Goal: Task Accomplishment & Management: Manage account settings

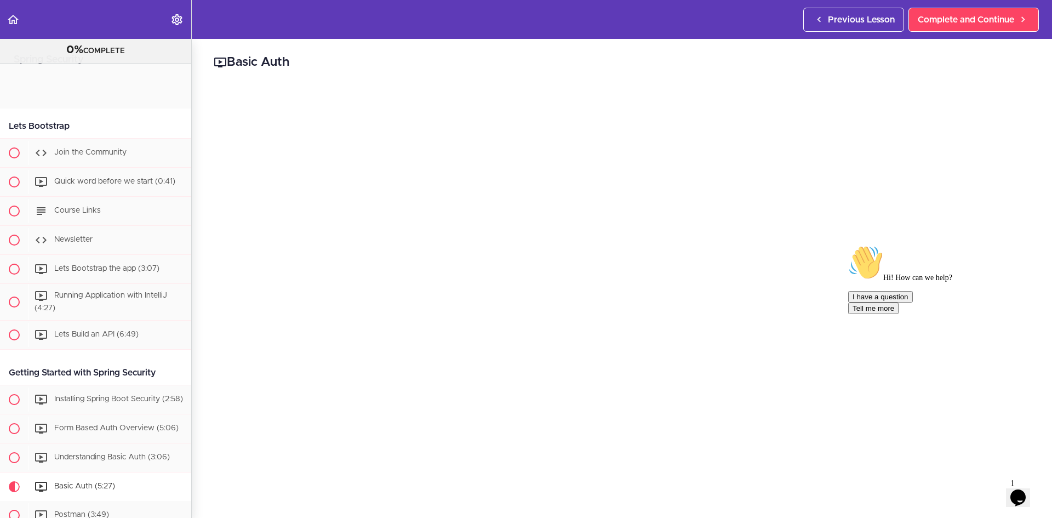
scroll to position [180, 0]
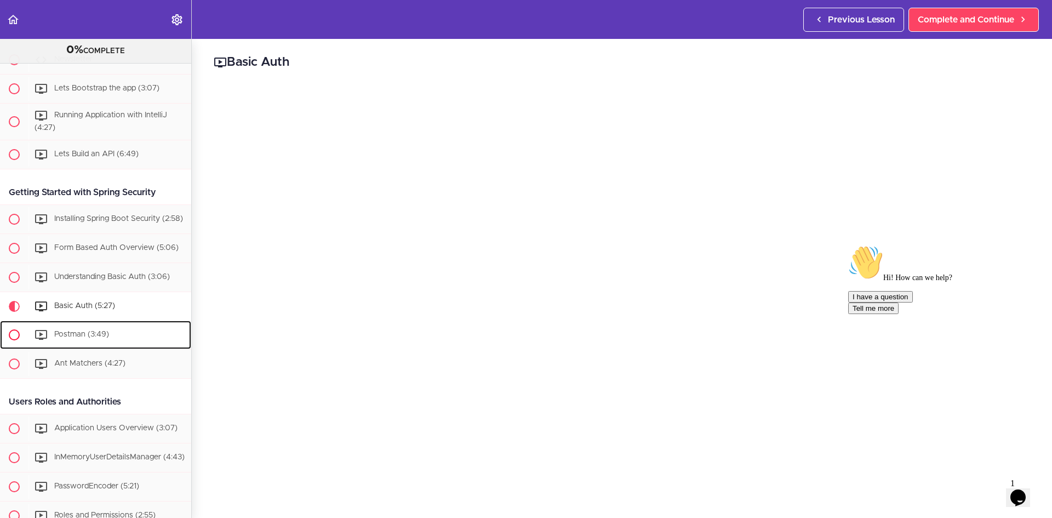
click at [70, 347] on div "Postman (3:49)" at bounding box center [109, 335] width 163 height 24
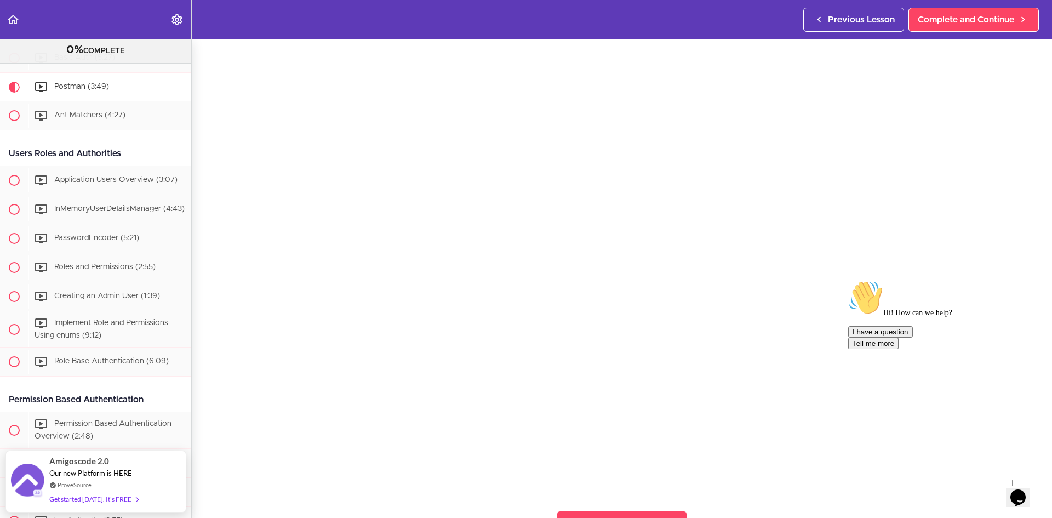
scroll to position [55, 0]
click at [848, 280] on icon "Chat attention grabber" at bounding box center [848, 280] width 0 height 0
click at [988, 489] on icon "Close" at bounding box center [988, 493] width 0 height 9
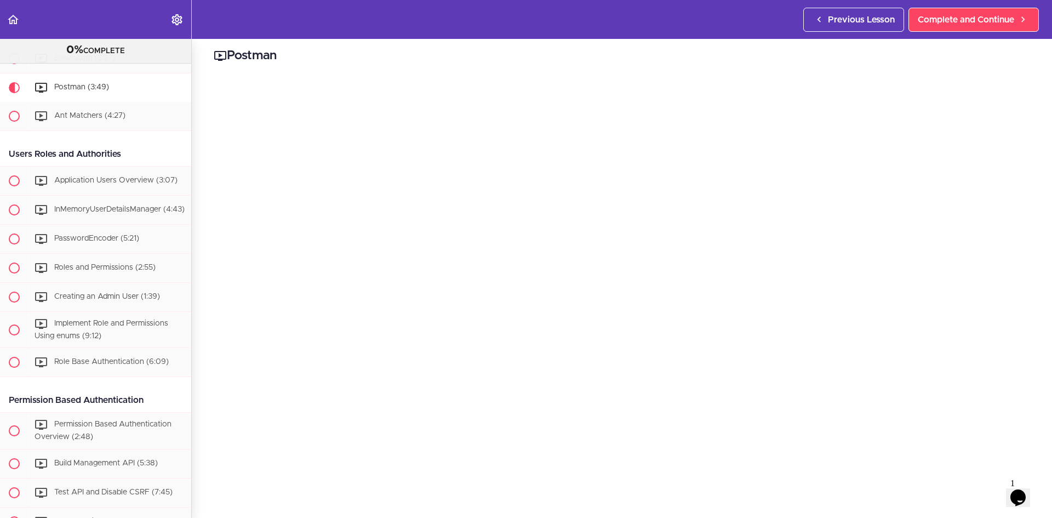
scroll to position [0, 0]
click at [274, 61] on h2 "Postman" at bounding box center [622, 62] width 816 height 19
copy h2 "Postman"
click at [101, 119] on span "Ant Matchers (4:27)" at bounding box center [89, 116] width 71 height 8
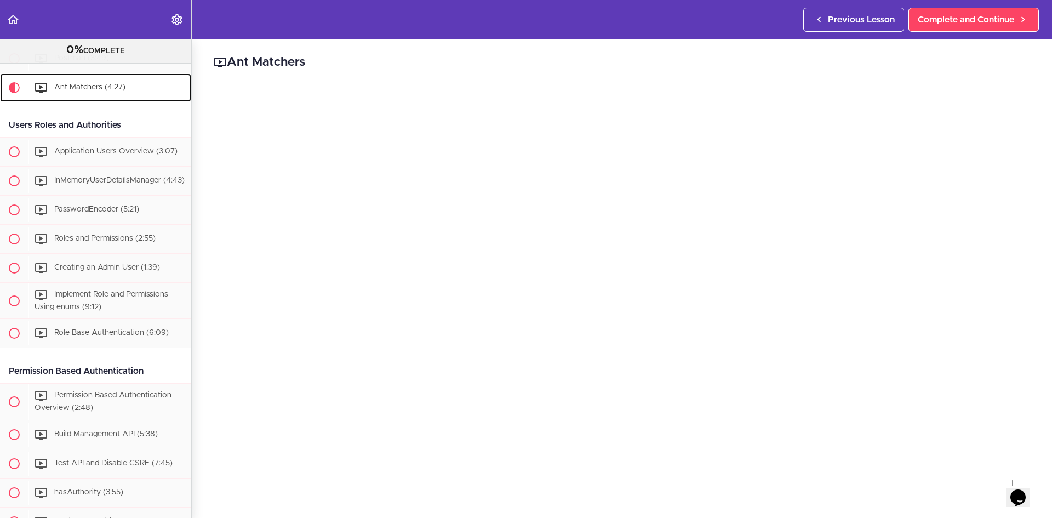
scroll to position [458, 0]
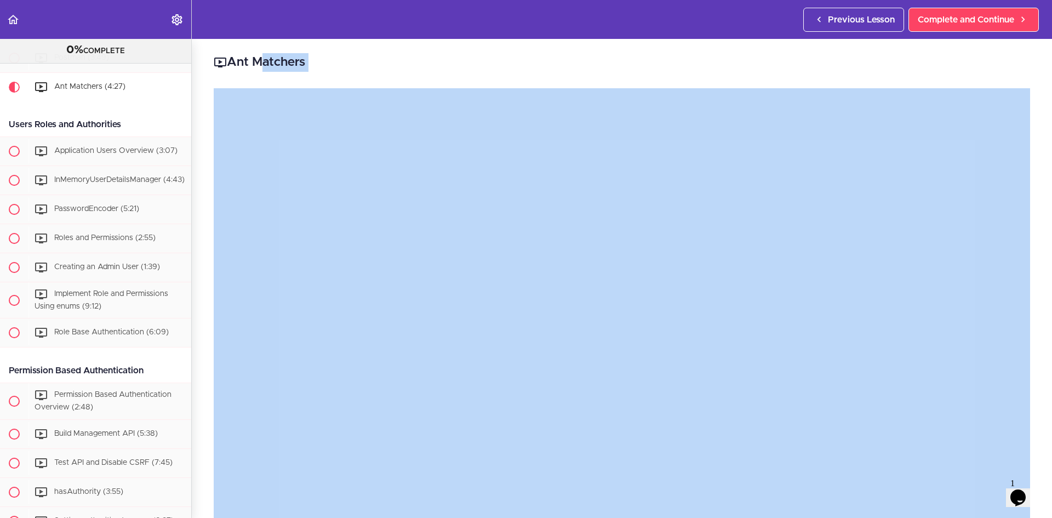
drag, startPoint x: 319, startPoint y: 64, endPoint x: 311, endPoint y: 63, distance: 7.7
click at [311, 63] on h2 "Ant Matchers" at bounding box center [622, 62] width 816 height 19
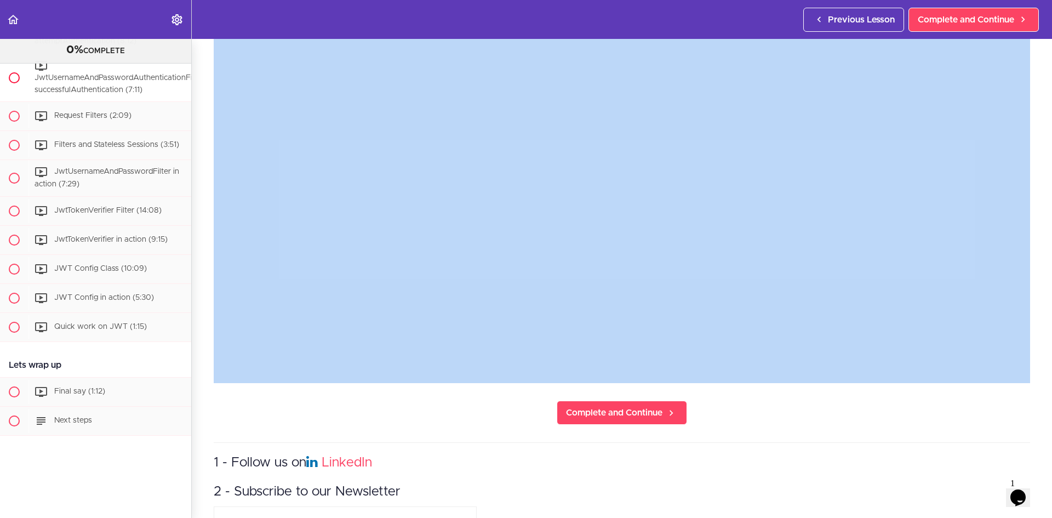
scroll to position [1927, 0]
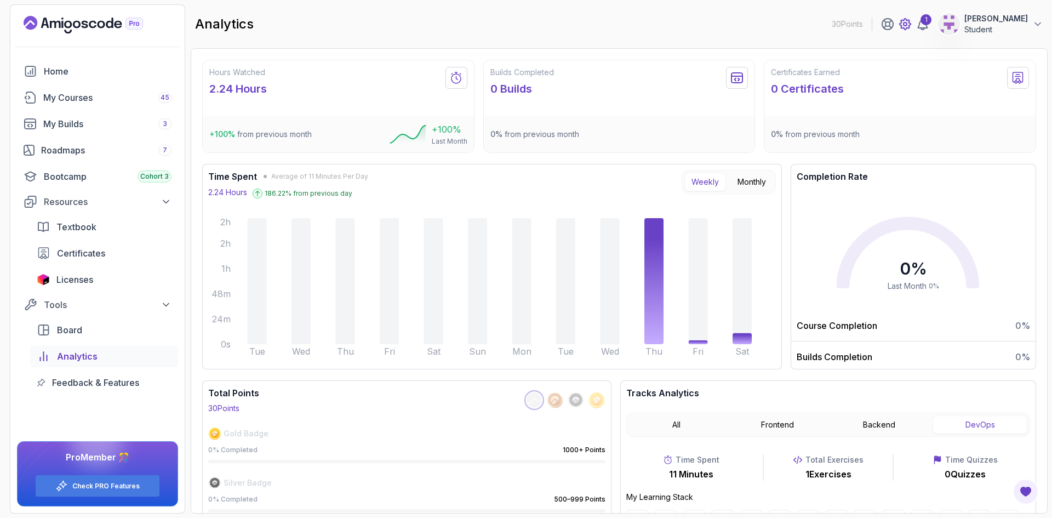
click at [911, 26] on icon at bounding box center [905, 24] width 11 height 11
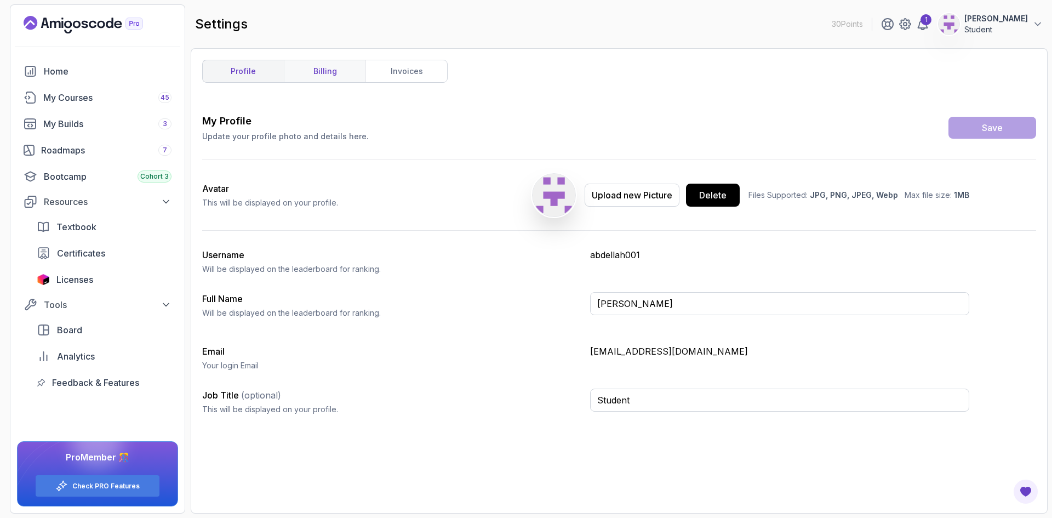
click at [341, 78] on link "billing" at bounding box center [325, 71] width 82 height 22
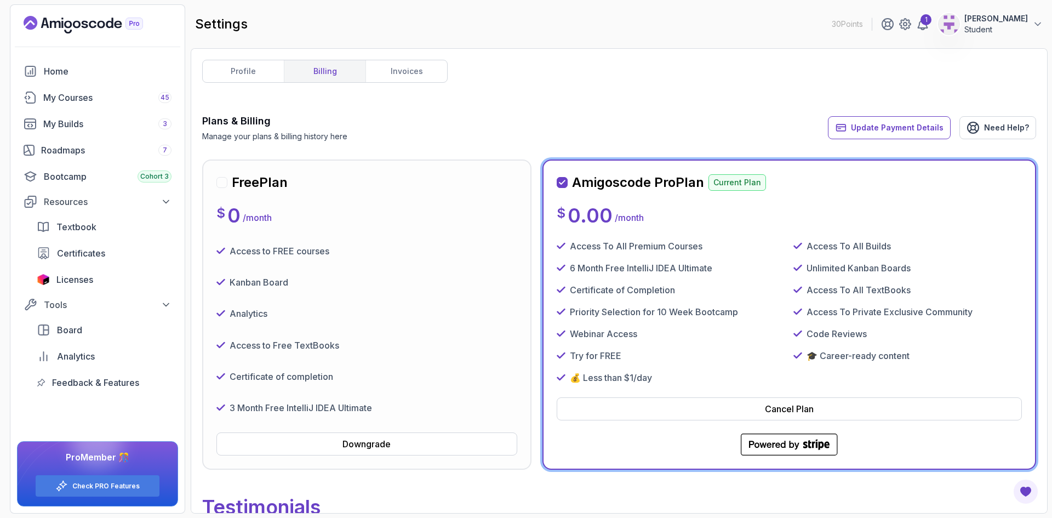
click at [402, 279] on div "Kanban Board" at bounding box center [366, 282] width 301 height 22
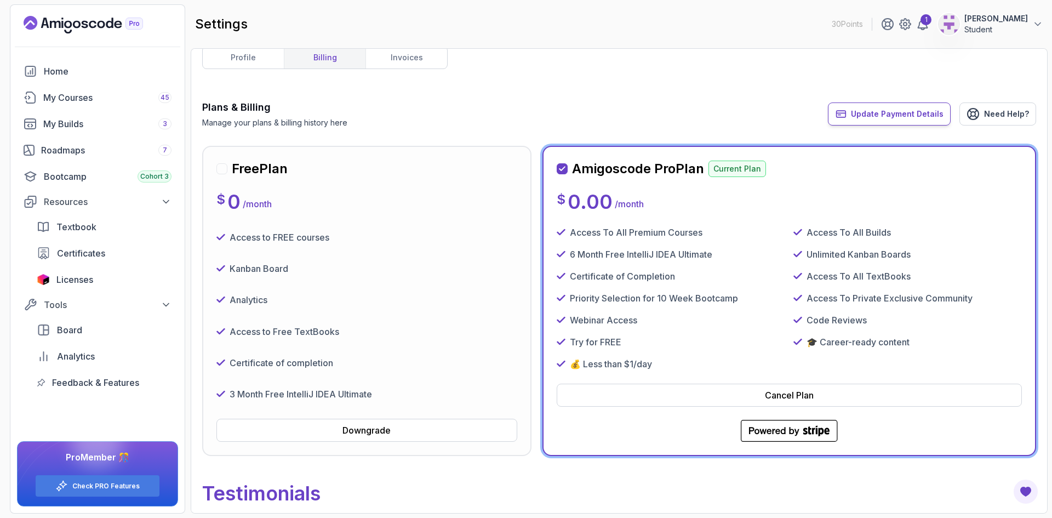
click at [875, 116] on span "Update Payment Details" at bounding box center [897, 113] width 93 height 11
click at [871, 113] on span "Update Payment Details" at bounding box center [897, 113] width 93 height 11
click at [890, 112] on span "Update Payment Details" at bounding box center [897, 113] width 93 height 11
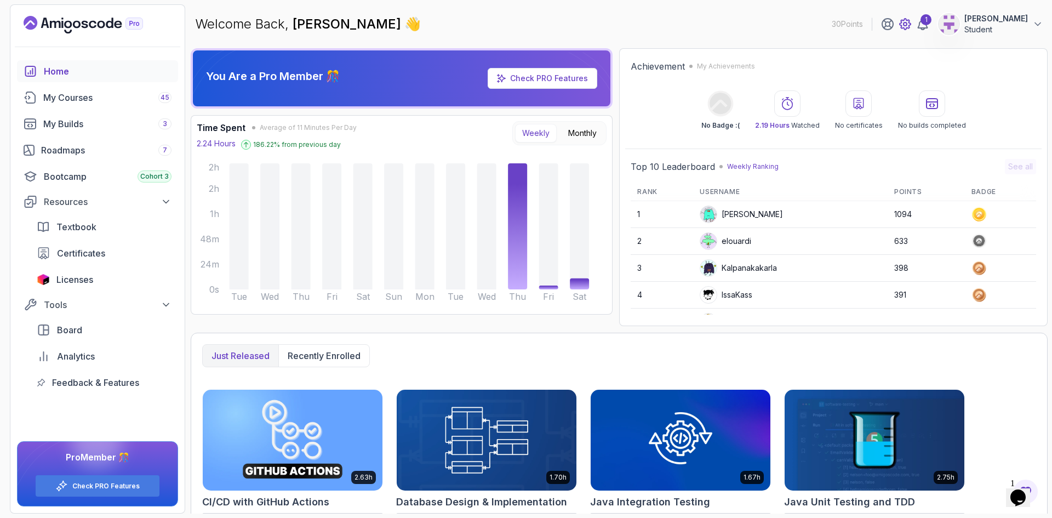
click at [907, 24] on icon at bounding box center [905, 23] width 3 height 3
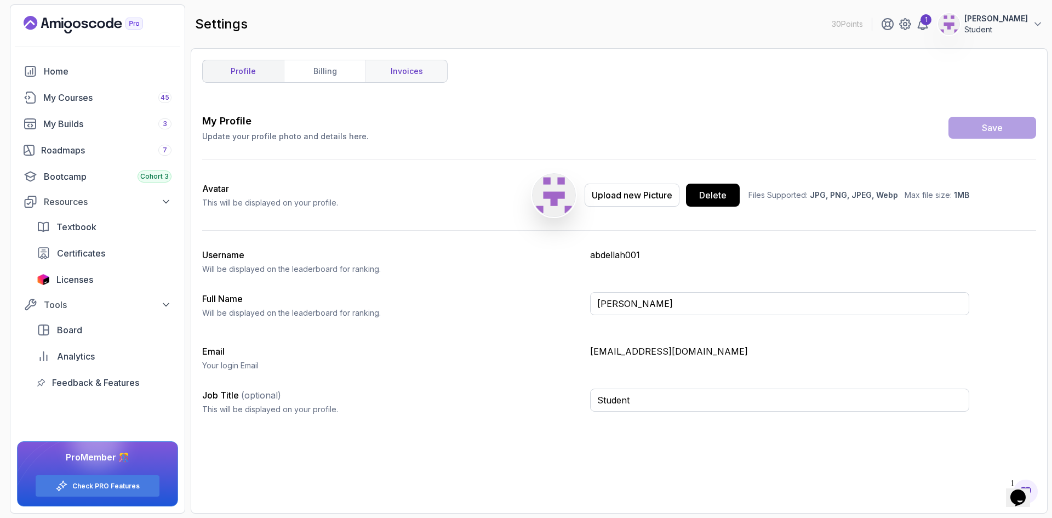
click at [412, 68] on link "invoices" at bounding box center [406, 71] width 82 height 22
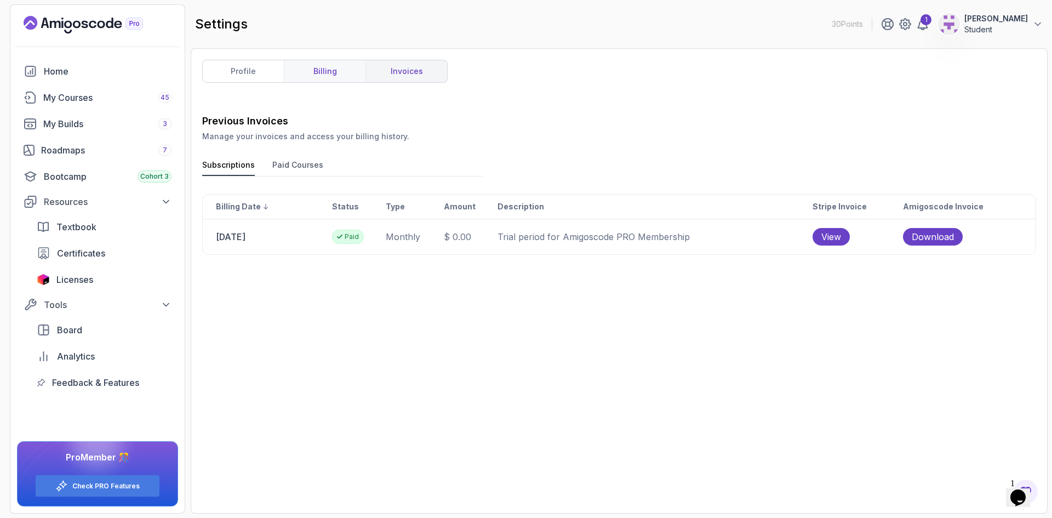
click at [319, 71] on link "billing" at bounding box center [325, 71] width 82 height 22
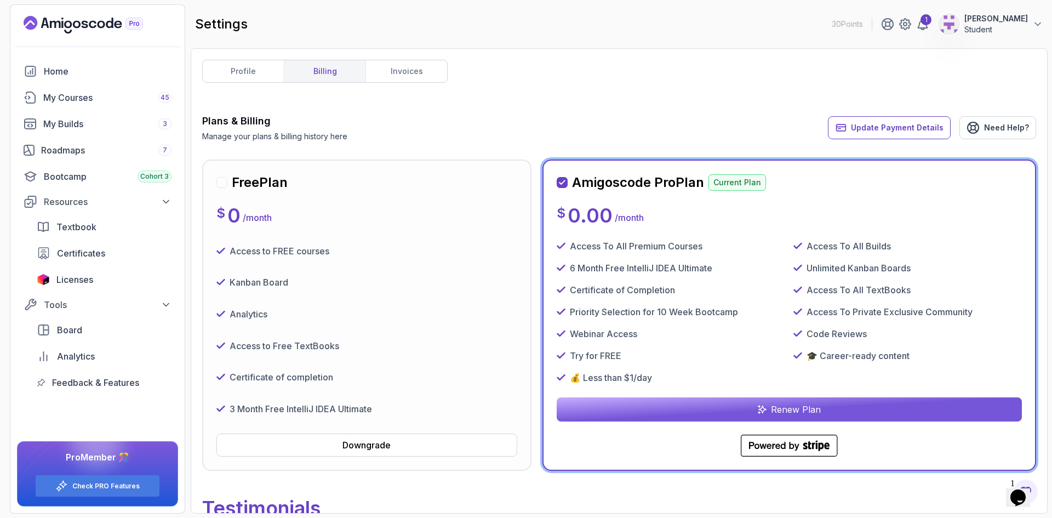
click at [224, 181] on div at bounding box center [221, 182] width 11 height 11
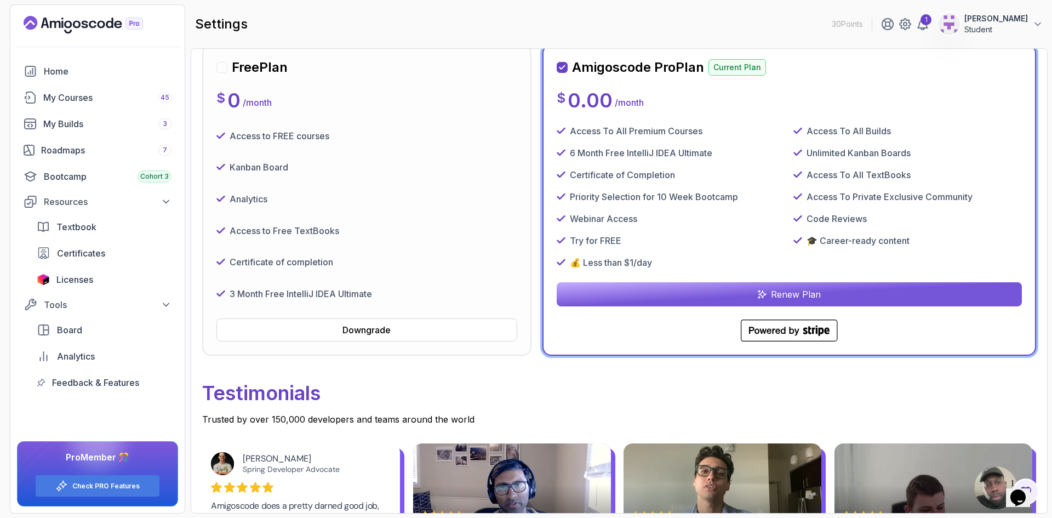
scroll to position [111, 0]
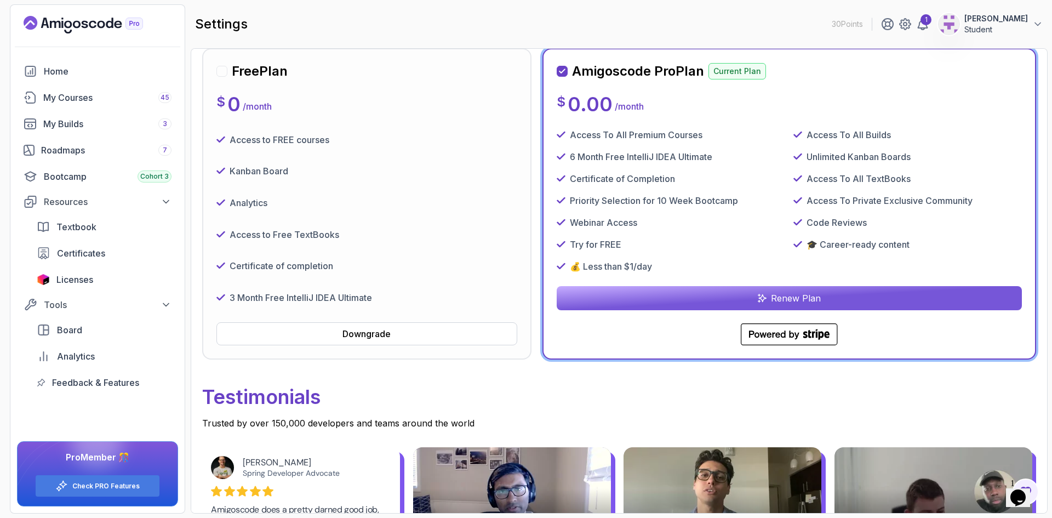
click at [796, 298] on p "Renew Plan" at bounding box center [796, 298] width 50 height 13
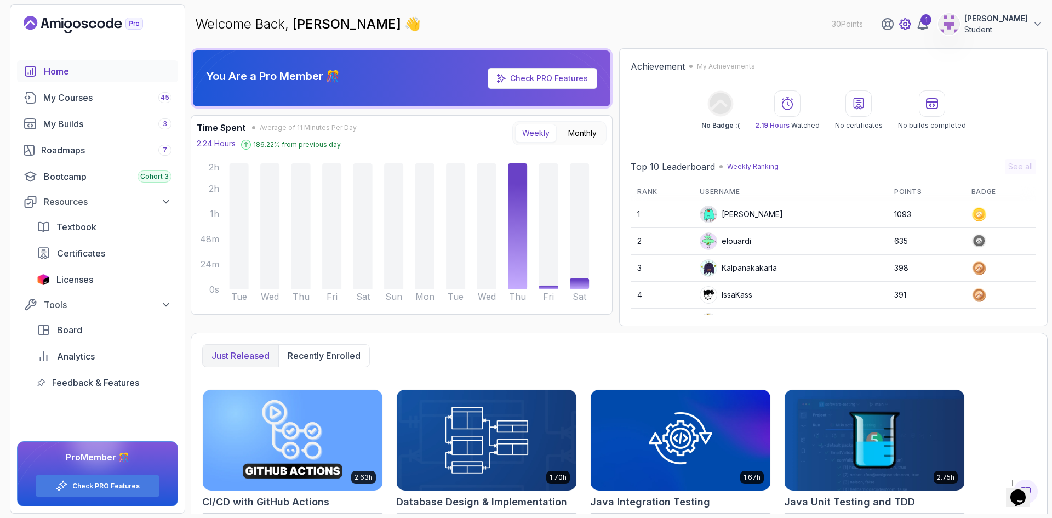
click at [912, 26] on icon at bounding box center [905, 24] width 13 height 13
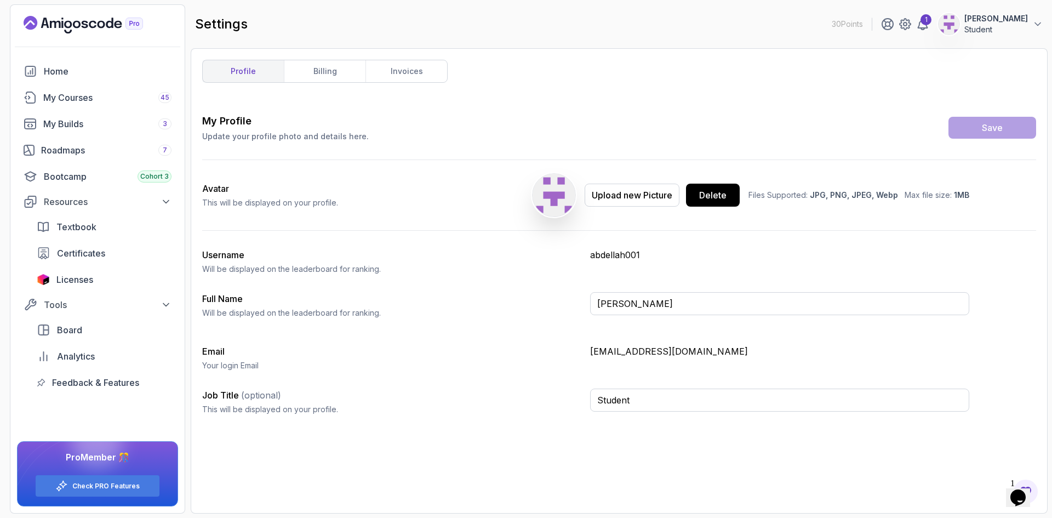
click at [1019, 31] on p "Student" at bounding box center [996, 29] width 64 height 11
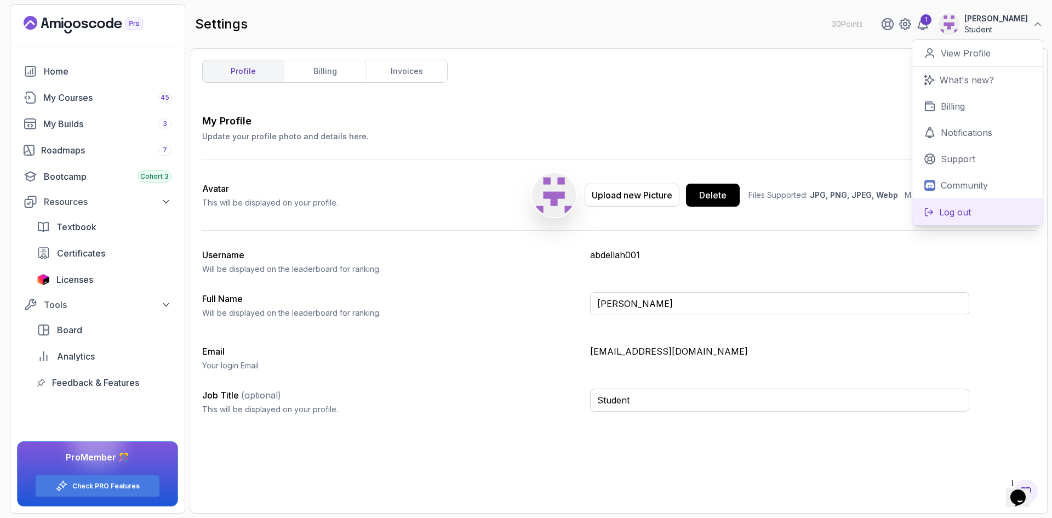
click at [951, 208] on p "Log out" at bounding box center [955, 211] width 32 height 13
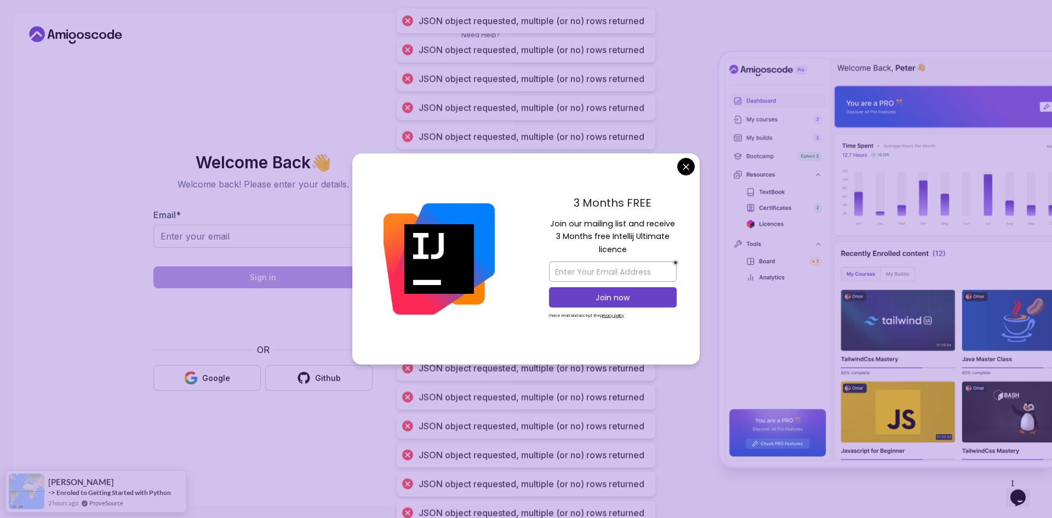
click at [682, 163] on body "JSON object requested, multiple (or no) rows returned JSON object requested, mu…" at bounding box center [526, 259] width 1052 height 518
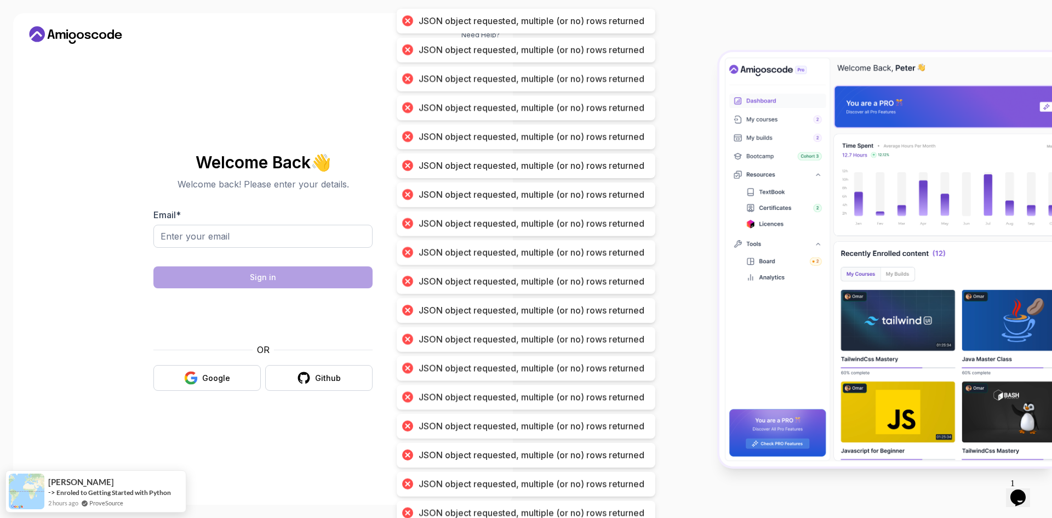
click at [406, 195] on div at bounding box center [407, 194] width 15 height 15
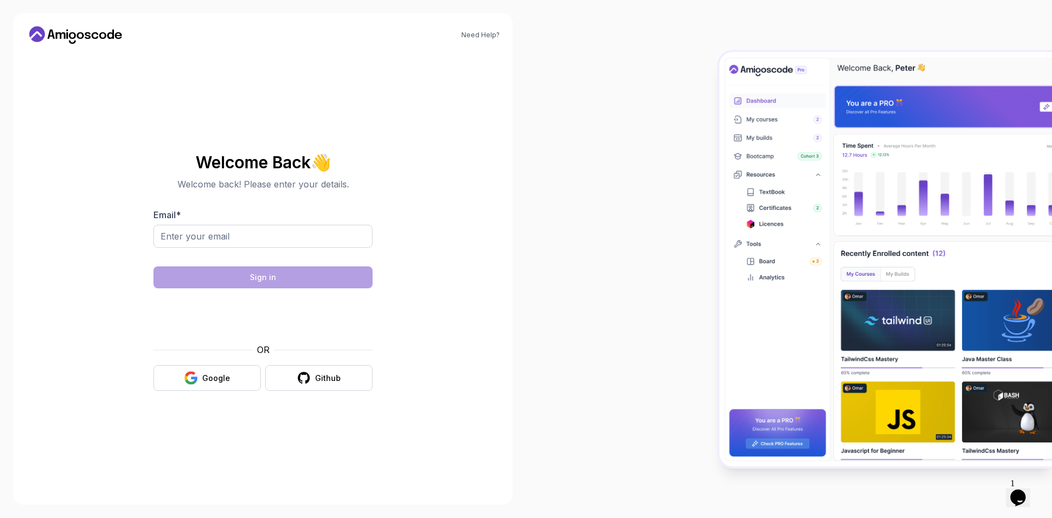
click at [762, 66] on img at bounding box center [885, 259] width 333 height 414
click at [793, 443] on img at bounding box center [885, 259] width 333 height 414
click at [883, 310] on img at bounding box center [885, 259] width 333 height 414
